Goal: Information Seeking & Learning: Learn about a topic

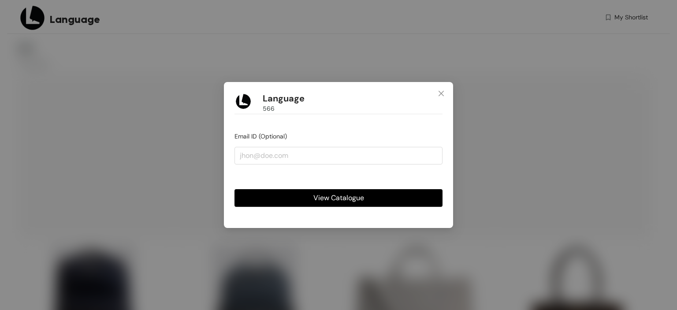
click at [388, 189] on button "View Catalogue" at bounding box center [339, 198] width 208 height 18
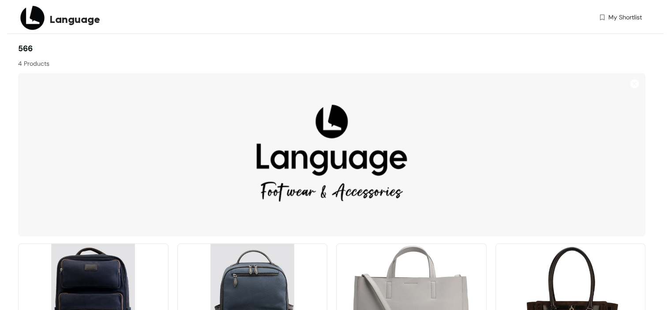
scroll to position [77, 0]
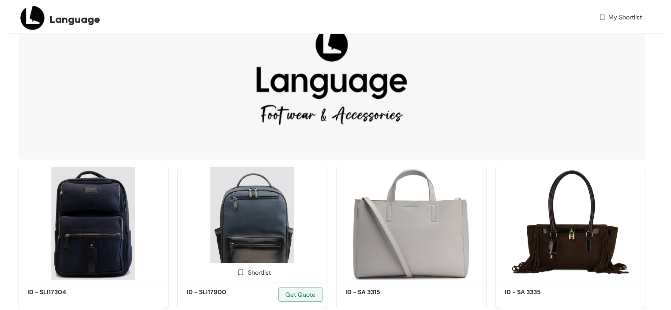
click at [259, 219] on img at bounding box center [252, 223] width 150 height 113
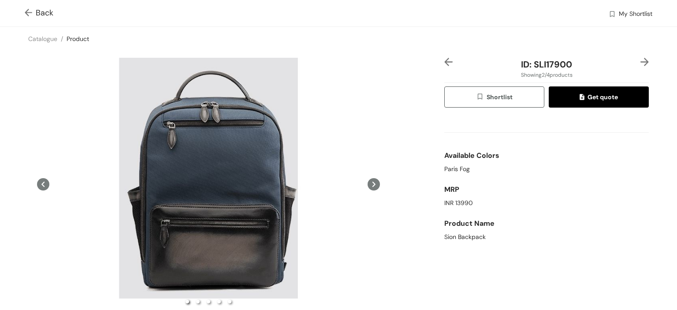
click at [368, 180] on icon at bounding box center [374, 184] width 12 height 12
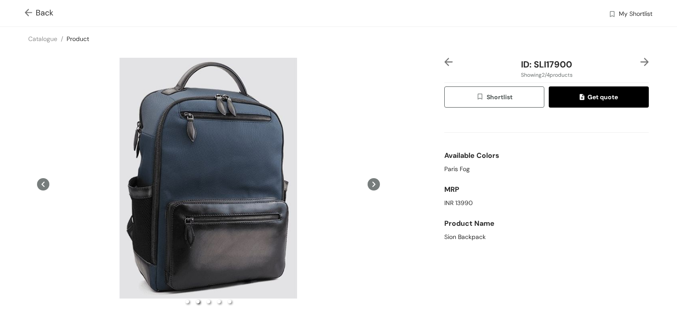
click at [641, 58] on img at bounding box center [645, 62] width 8 height 8
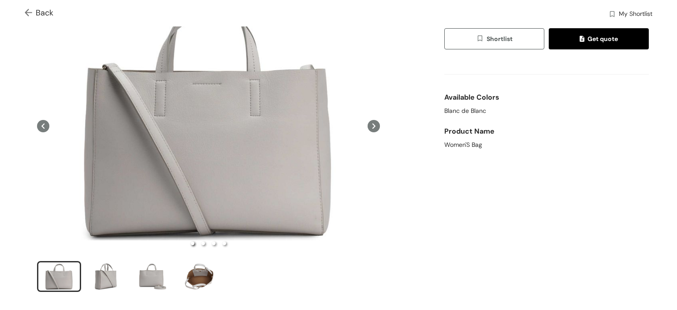
scroll to position [60, 0]
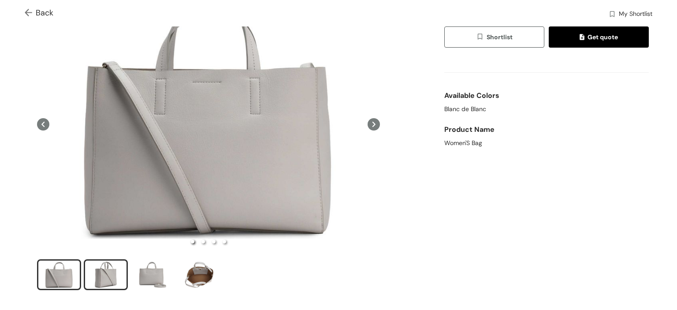
click at [117, 269] on div "slide item 2" at bounding box center [106, 275] width 40 height 26
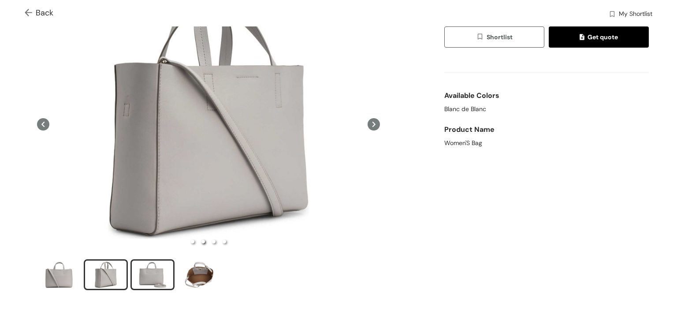
click at [137, 271] on div "slide item 3" at bounding box center [153, 275] width 40 height 26
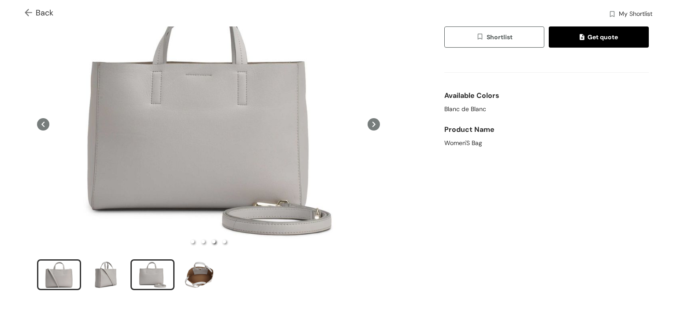
click at [57, 277] on div "slide item 1" at bounding box center [59, 275] width 40 height 26
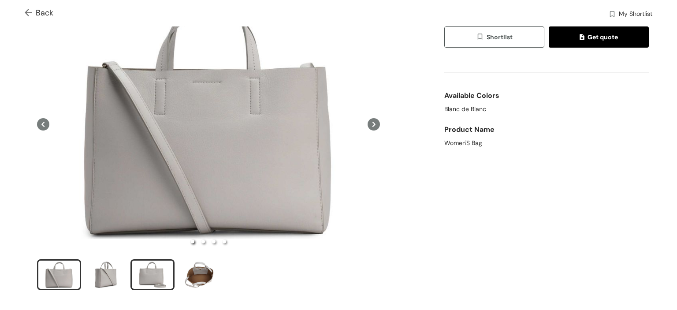
click at [160, 275] on div "slide item 3" at bounding box center [153, 275] width 40 height 26
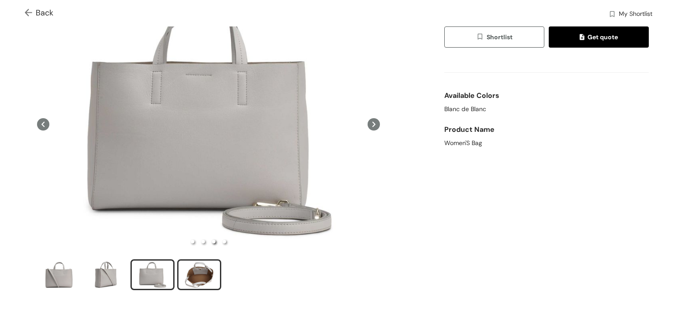
click at [197, 276] on div "slide item 4" at bounding box center [199, 275] width 40 height 26
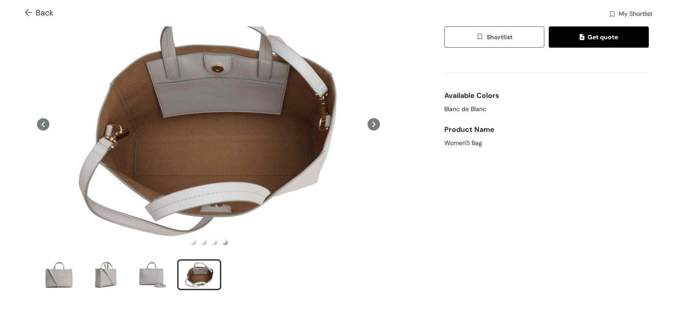
scroll to position [0, 0]
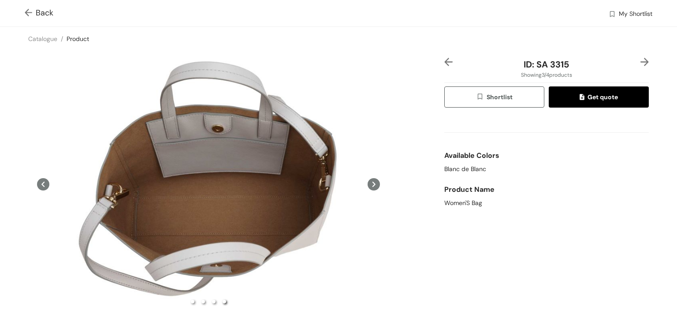
click at [641, 65] on img at bounding box center [645, 62] width 8 height 8
